Goal: Contribute content: Contribute content

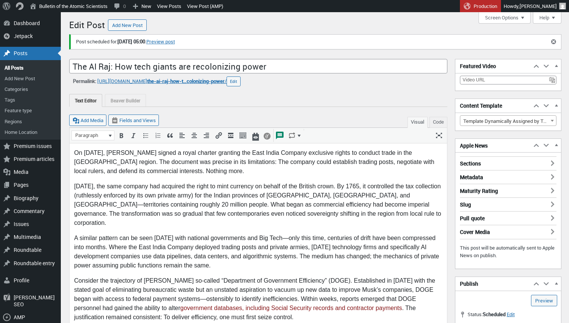
scroll to position [5, 0]
click at [13, 65] on link "All Posts" at bounding box center [30, 67] width 61 height 11
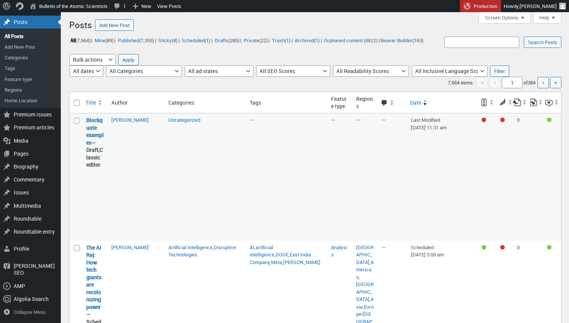
scroll to position [97, 0]
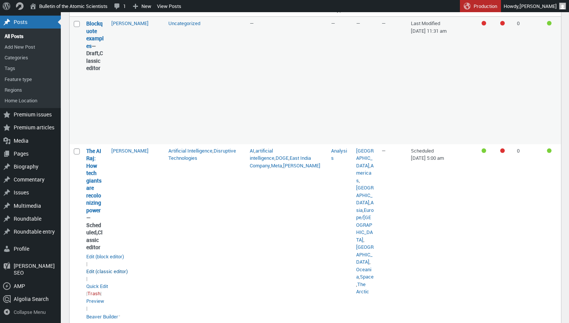
click at [105, 267] on link "Edit (classic editor)" at bounding box center [106, 271] width 41 height 8
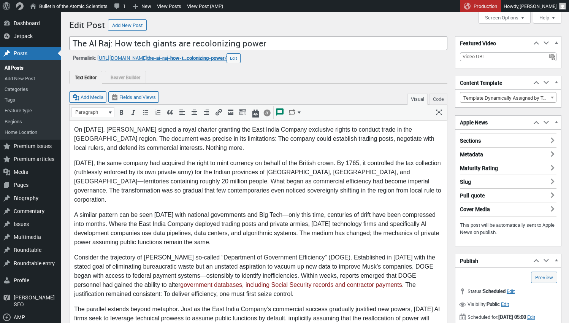
scroll to position [5, 0]
click at [421, 256] on p "Consider the trajectory of Elon Musk’s so-called “Department of Government Effi…" at bounding box center [258, 276] width 368 height 46
click at [219, 115] on icon "Insert/edit link (⌘K)" at bounding box center [219, 112] width 8 height 8
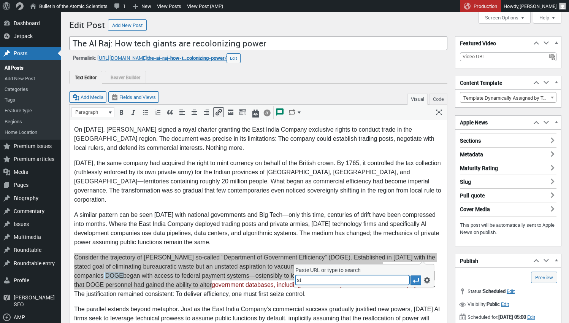
type input "s"
paste input "https://thebulletin.org/2025/02/why-doges-meddling-at-treasury-could-have-catas…"
type input "https://thebulletin.org/2025/02/why-doges-meddling-at-treasury-could-have-catas…"
click at [415, 278] on icon "Apply" at bounding box center [416, 280] width 8 height 8
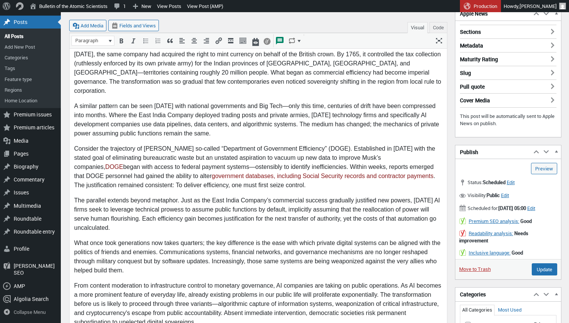
scroll to position [110, 0]
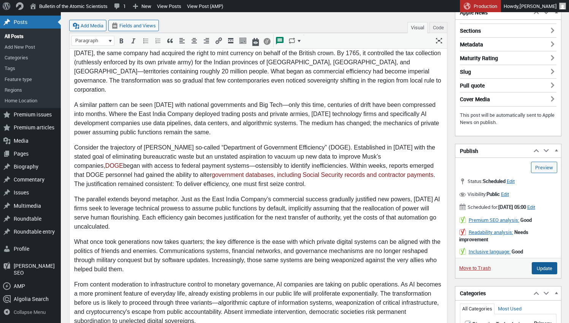
click at [537, 269] on input "Update" at bounding box center [544, 268] width 25 height 12
type input "Schedule"
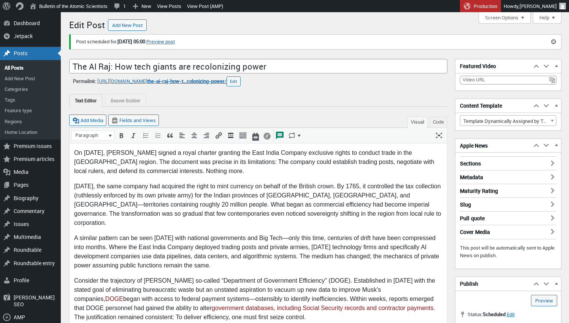
scroll to position [5, 0]
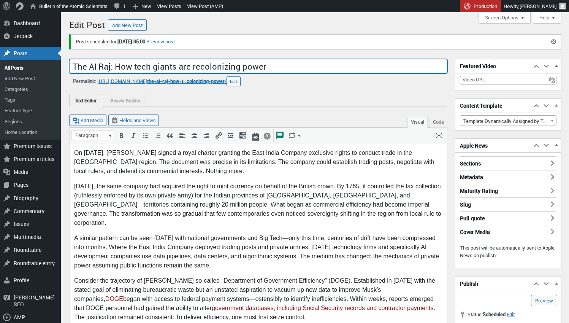
click at [264, 67] on input "The AI Raj: How tech giants are recolonizing power" at bounding box center [258, 66] width 378 height 14
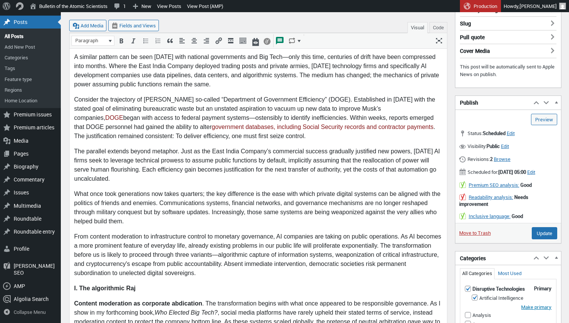
scroll to position [181, 0]
click at [181, 146] on p "The parallel extends beyond metaphor. Just as the East India Company’s commerci…" at bounding box center [258, 164] width 368 height 36
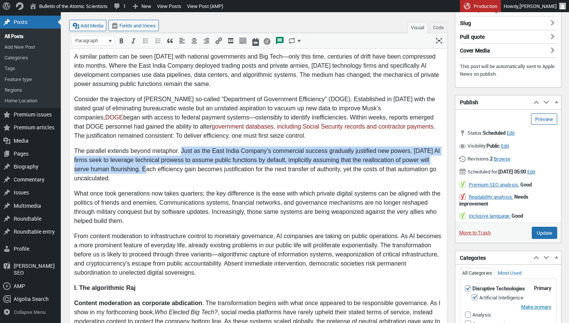
drag, startPoint x: 181, startPoint y: 141, endPoint x: 142, endPoint y: 157, distance: 42.6
click at [142, 157] on p "The parallel extends beyond metaphor. Just as the East India Company’s commerci…" at bounding box center [258, 164] width 368 height 36
copy p "Just as the East India Company’s commercial success gradually justified new pow…"
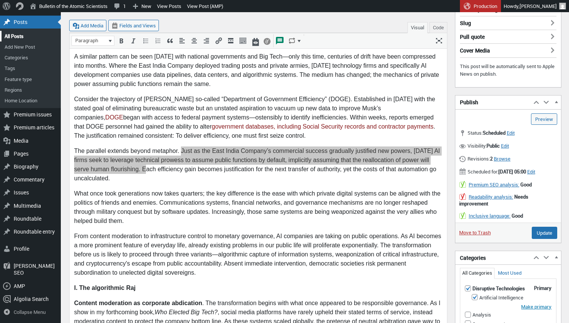
click at [17, 41] on link "All Posts" at bounding box center [30, 36] width 61 height 11
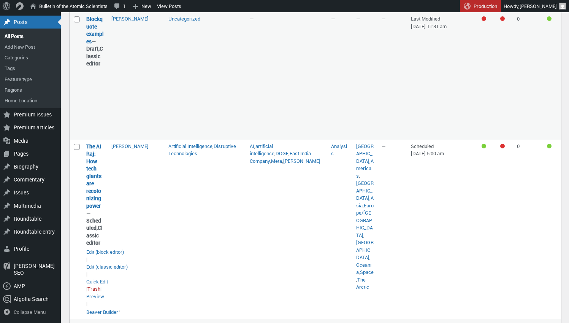
scroll to position [107, 0]
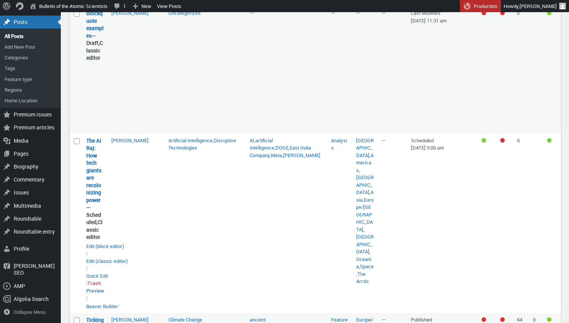
click at [99, 287] on link "Preview" at bounding box center [95, 291] width 18 height 8
